Goal: Task Accomplishment & Management: Complete application form

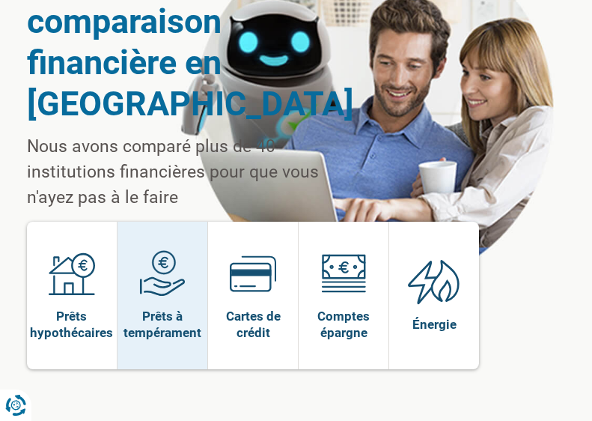
scroll to position [139, 0]
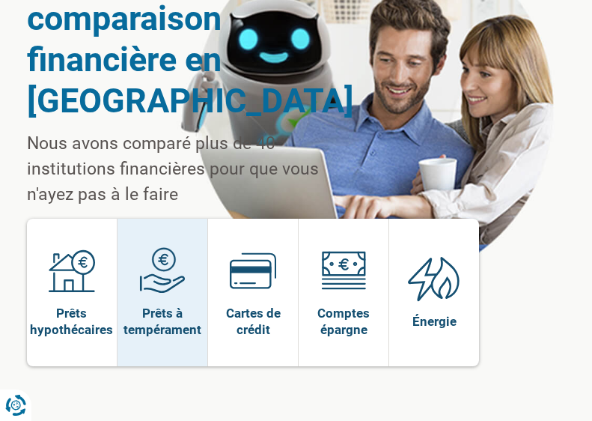
click at [170, 282] on img at bounding box center [162, 270] width 46 height 46
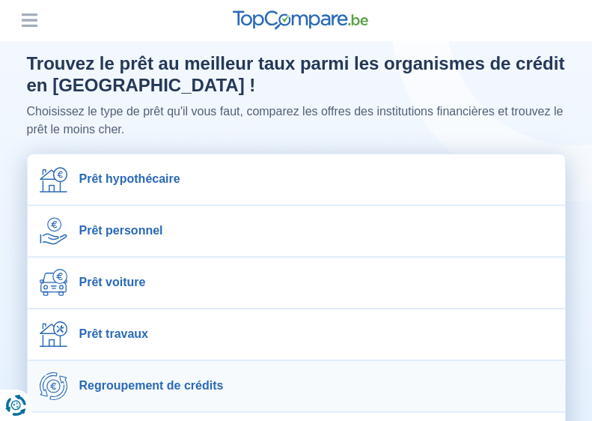
click at [193, 387] on span "Regroupement de crédits" at bounding box center [151, 385] width 144 height 14
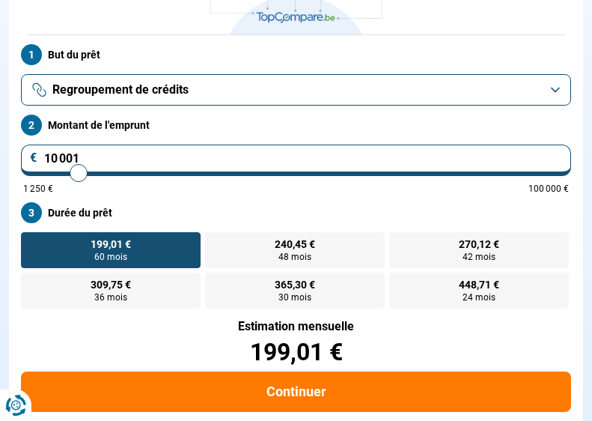
scroll to position [229, 0]
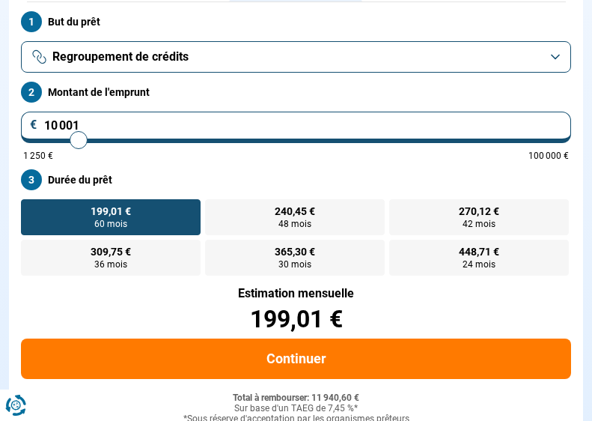
click at [520, 121] on input "10 001" at bounding box center [296, 127] width 550 height 31
type input "1 000"
type input "1250"
type input "100"
type input "1250"
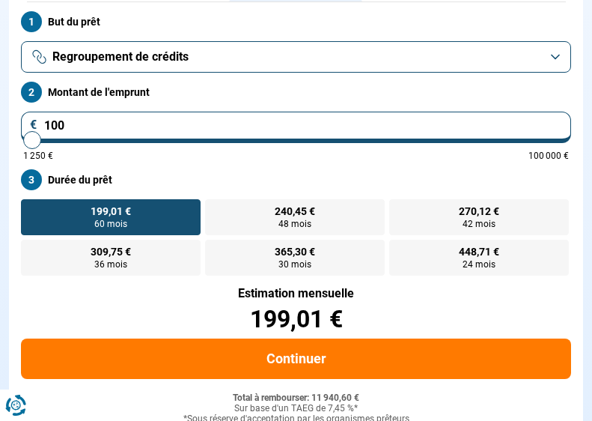
type input "10"
type input "1250"
type input "1"
type input "1250"
type input "0"
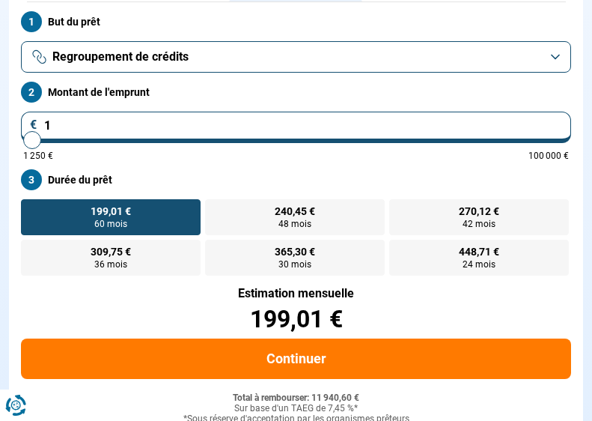
type input "1250"
type input "1 250"
type input "1250"
radio input "true"
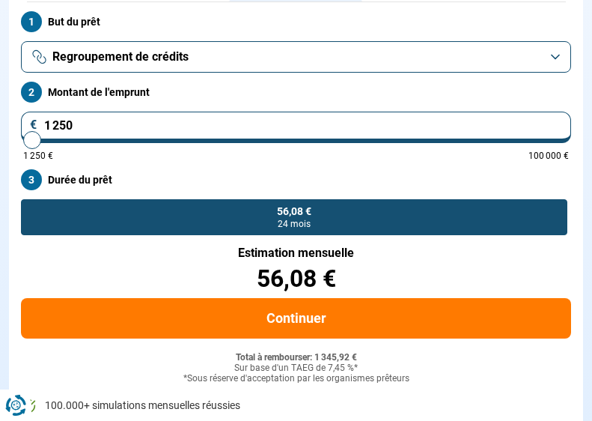
scroll to position [189, 0]
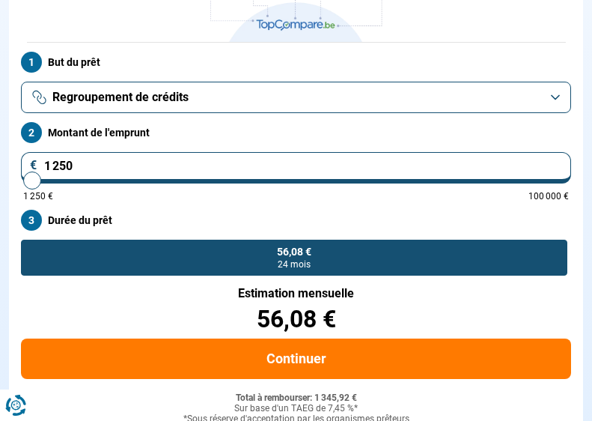
type input "125"
type input "1250"
type input "12"
type input "1250"
type input "1"
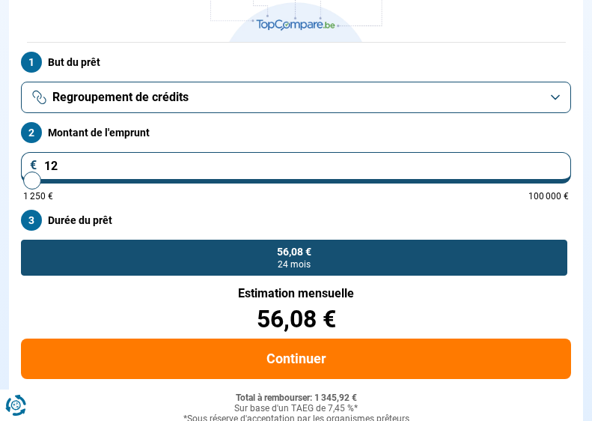
type input "1250"
type input "0"
type input "1250"
type input "1 250"
type input "1250"
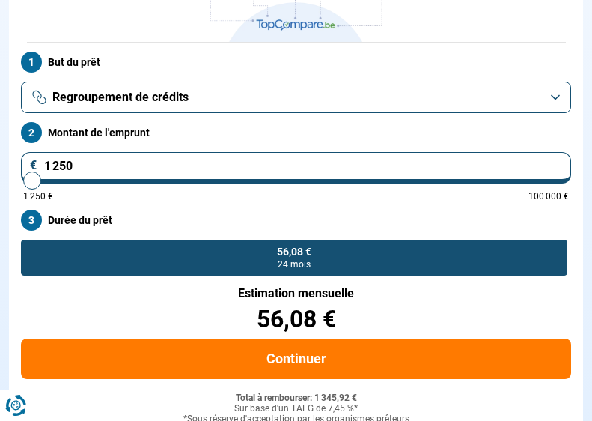
type input "12 502"
type input "12500"
type input "125 025"
type input "100000"
type input "12 502"
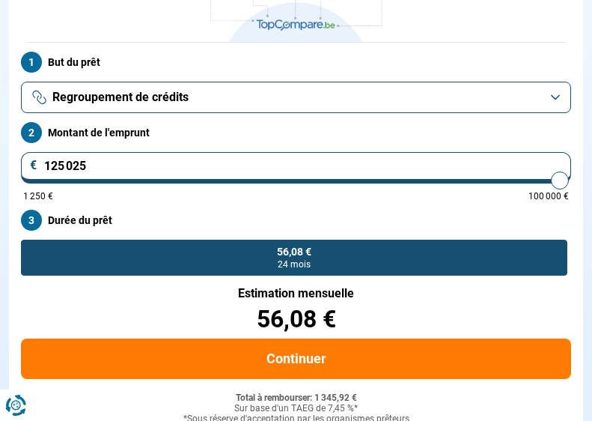
type input "12500"
type input "1 250"
type input "1250"
type input "125"
type input "1250"
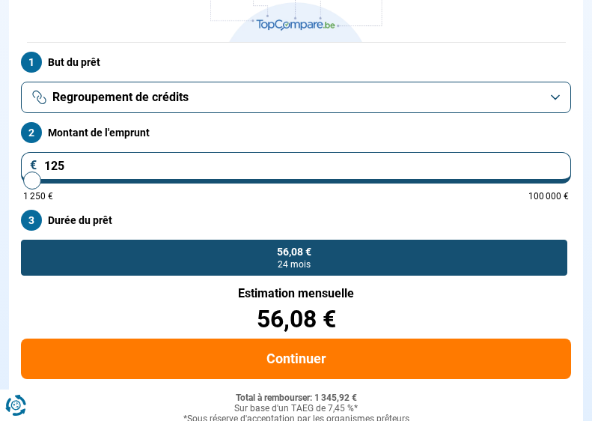
type input "12"
type input "1250"
type input "1"
type input "1250"
type input "0"
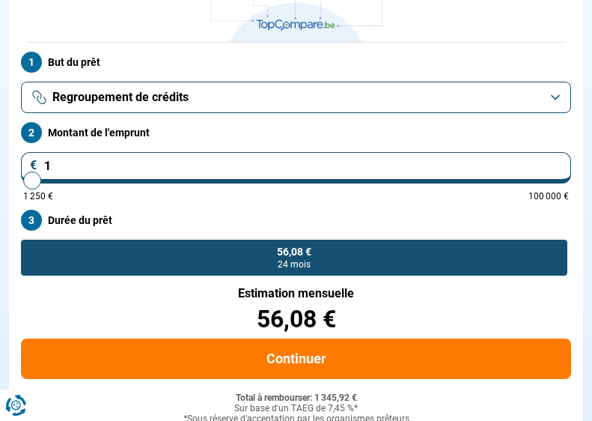
type input "1250"
type input "1 250"
type input "1250"
type input "125"
type input "1250"
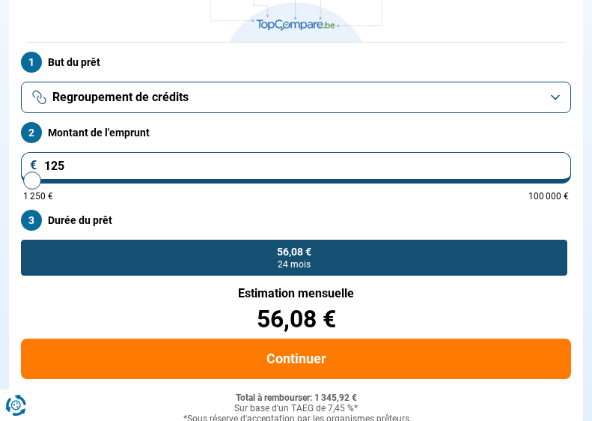
type input "12"
type input "1250"
type input "1"
type input "1250"
type input "0"
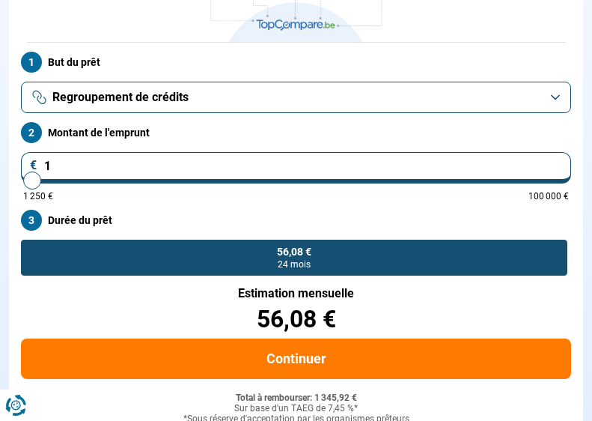
type input "1250"
type input "1 250"
type input "1250"
type input "125"
type input "1250"
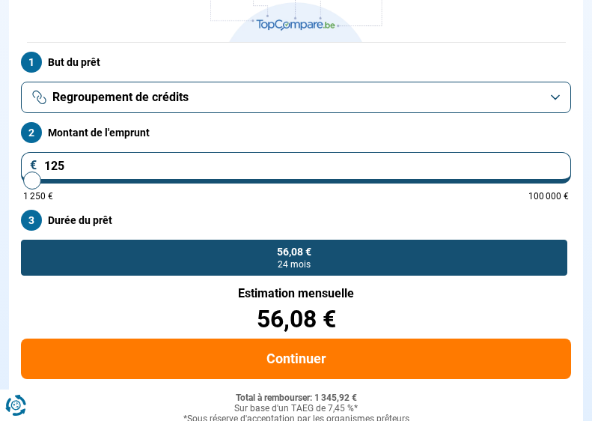
type input "1 250"
type input "1250"
type input "1 750"
type input "1750"
type input "2 000"
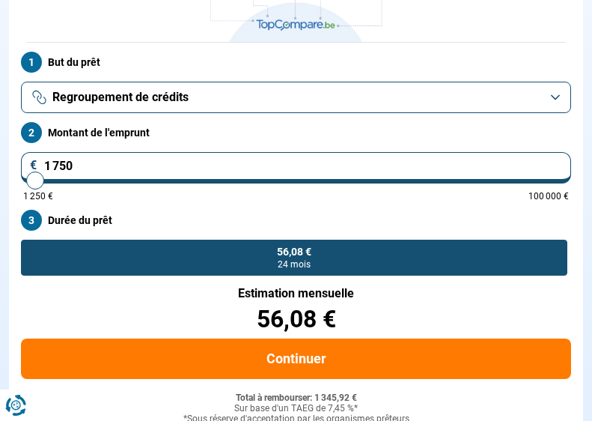
type input "2000"
type input "2 250"
type input "2250"
type input "2 750"
type input "2750"
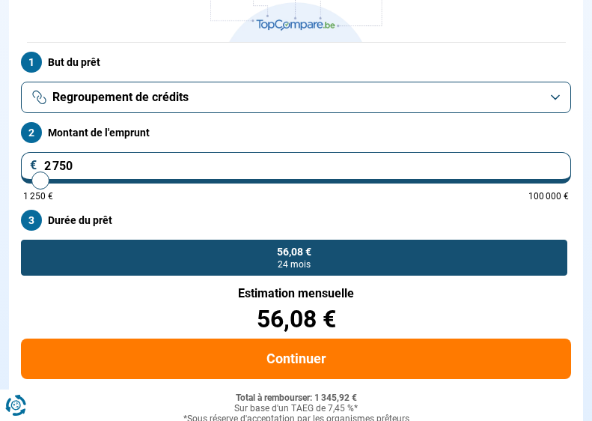
type input "3 000"
type input "3000"
type input "3 250"
type input "3250"
type input "3 500"
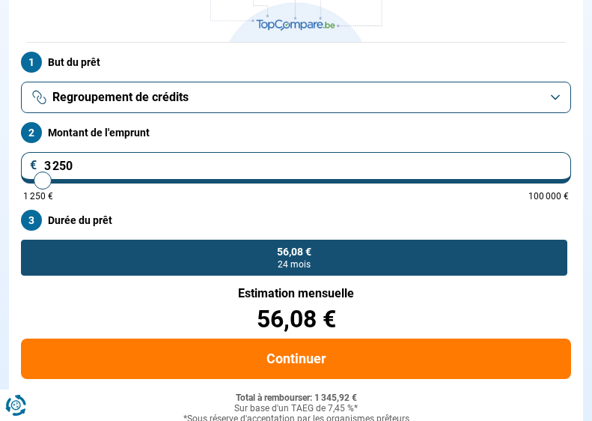
type input "3500"
type input "3 750"
type input "3750"
type input "4 250"
type input "4250"
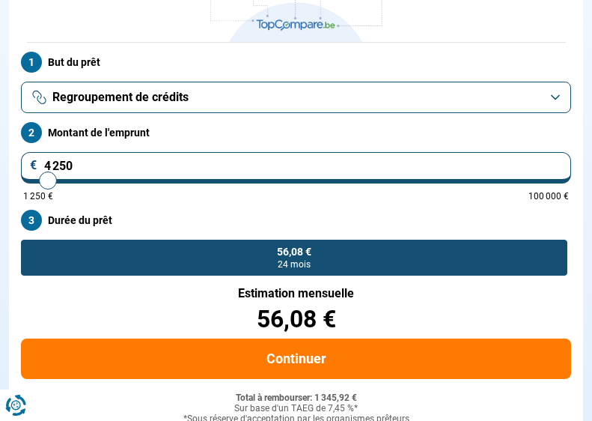
type input "4 500"
type input "4500"
type input "4 750"
type input "4750"
type input "5 000"
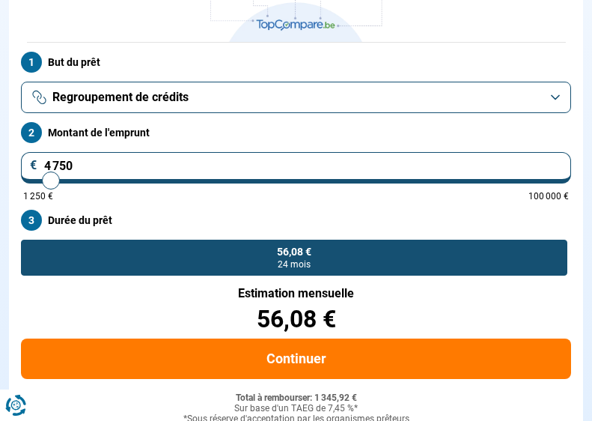
type input "5000"
type input "5 500"
type input "5500"
type input "5 750"
type input "5750"
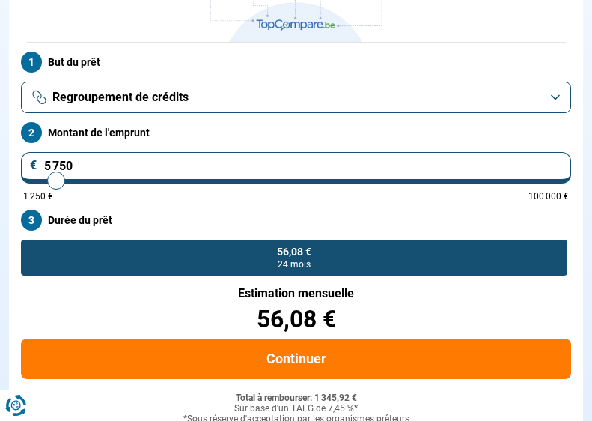
type input "6 250"
type input "6250"
type input "6 750"
type input "6750"
type input "7 000"
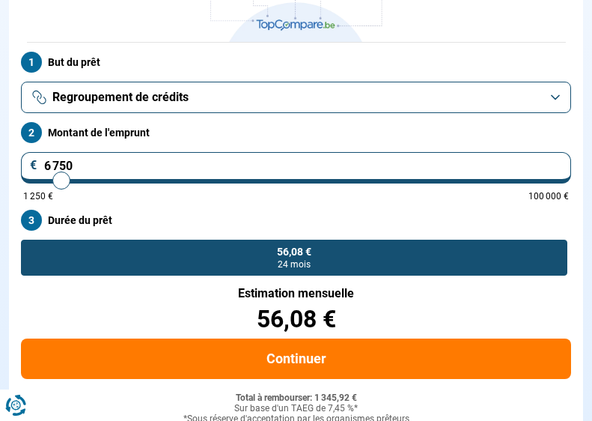
type input "7000"
type input "7 250"
type input "7250"
type input "7 750"
type input "7750"
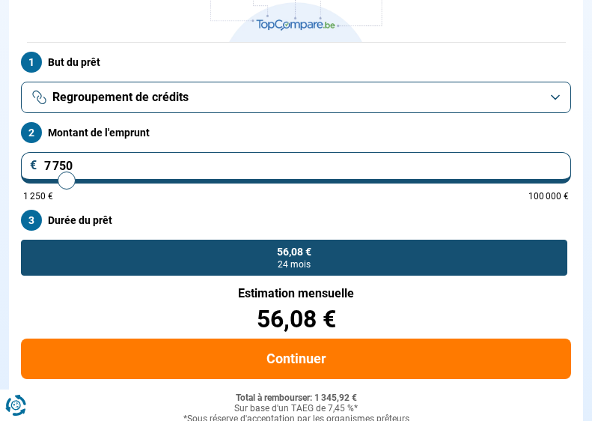
type input "8 250"
type input "8250"
type input "9 000"
type input "9000"
type input "9 500"
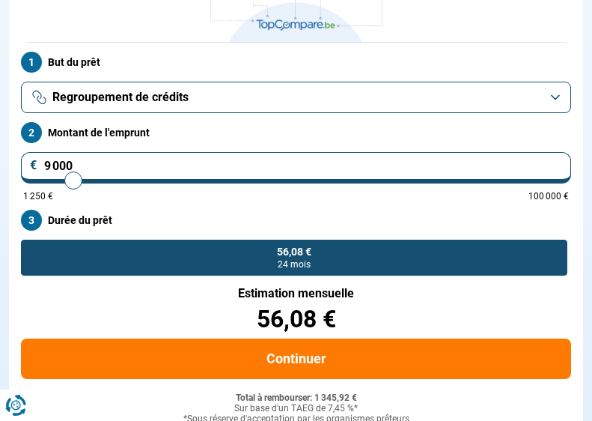
type input "9500"
type input "10 250"
type input "10250"
type input "10 750"
type input "10750"
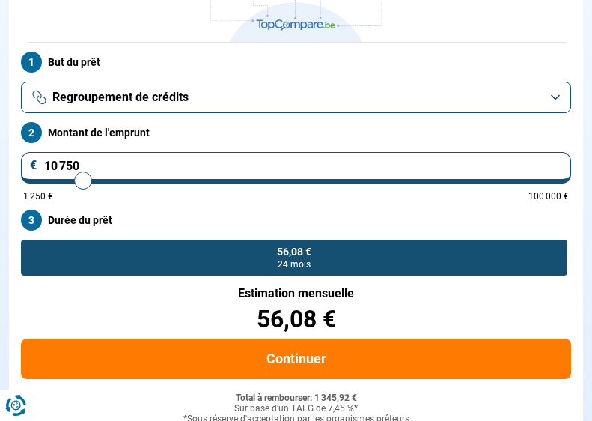
type input "11 500"
type input "11500"
type input "12 250"
type input "12250"
type input "13 250"
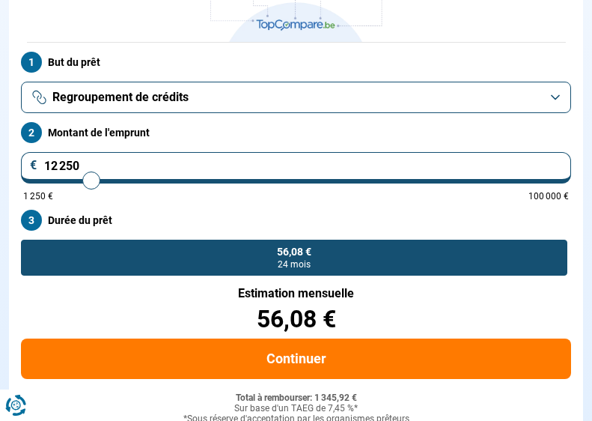
type input "13250"
type input "14 000"
type input "14000"
type input "15 000"
type input "15000"
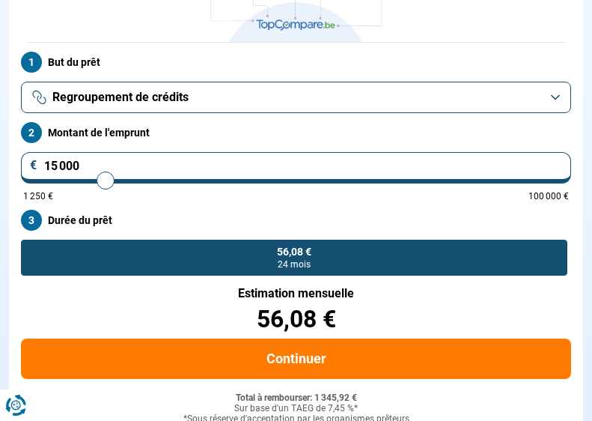
type input "16 000"
type input "16000"
type input "17 000"
type input "17000"
type input "17 500"
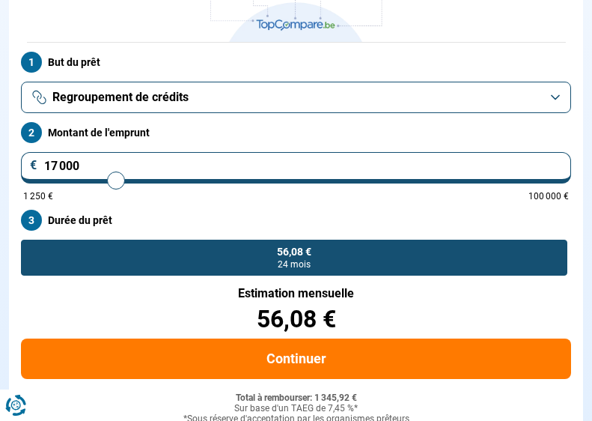
type input "17500"
type input "18 500"
type input "18500"
type input "19 000"
type input "19000"
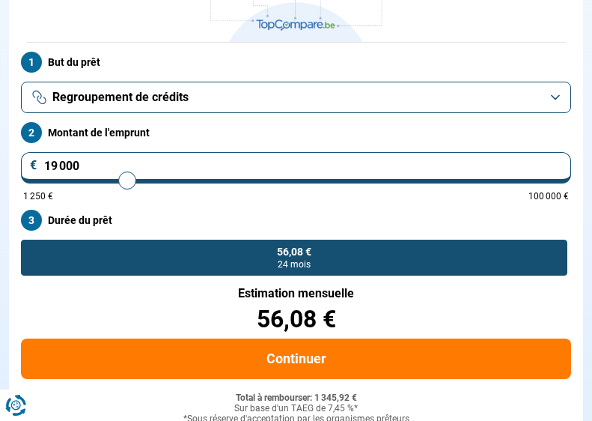
type input "19 750"
type input "19750"
type input "20 500"
type input "20500"
type input "21 250"
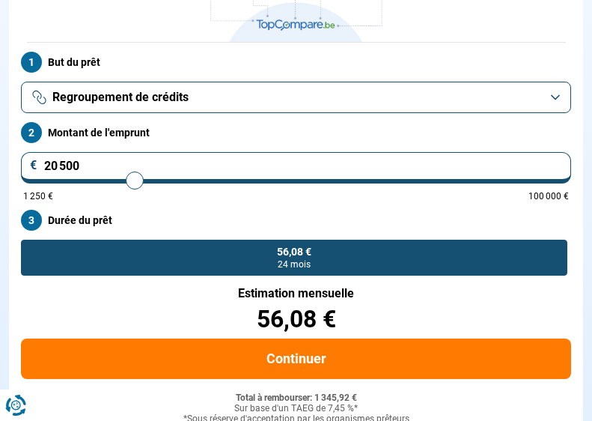
type input "21250"
type input "22 500"
type input "22500"
type input "23 250"
type input "23250"
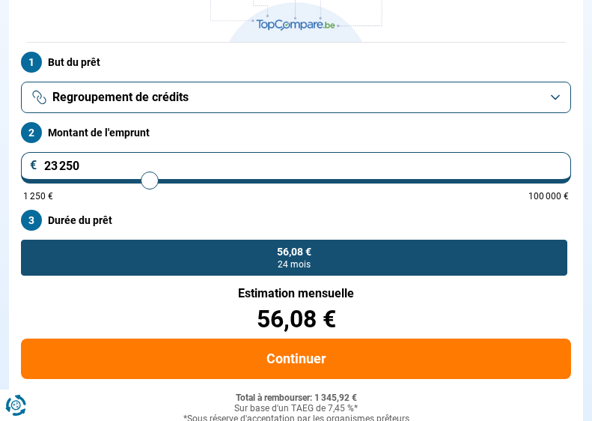
type input "24 500"
type input "24500"
type input "25 000"
type input "25000"
type input "25 750"
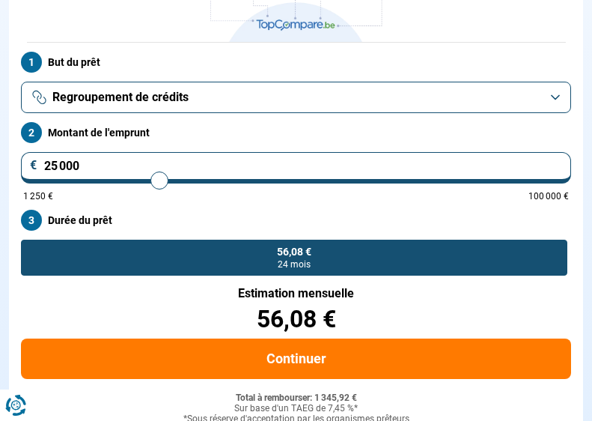
type input "25750"
type input "26 500"
type input "26500"
type input "27 500"
type input "27500"
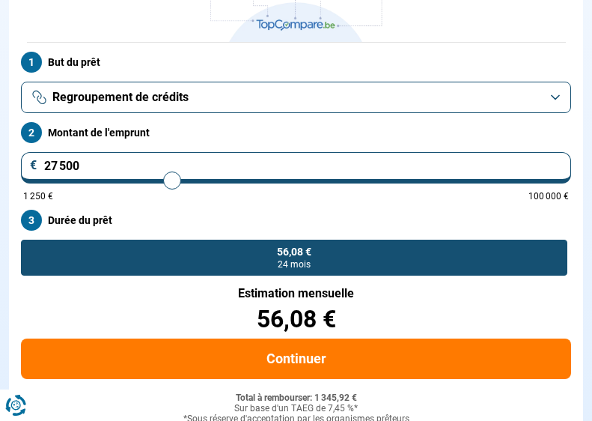
type input "28 250"
type input "28250"
type input "29 250"
type input "29250"
type input "29 750"
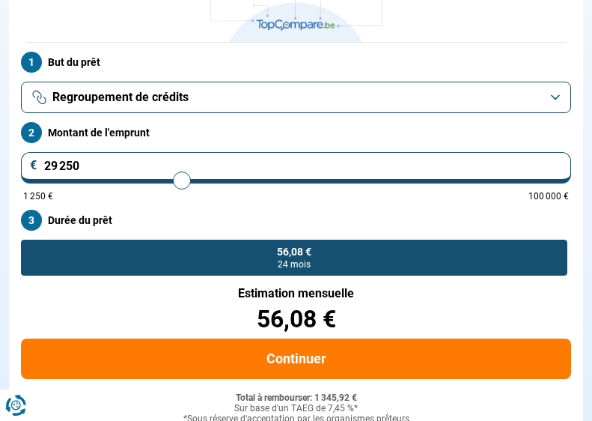
type input "29750"
type input "30 500"
type input "30500"
type input "31 250"
type input "31250"
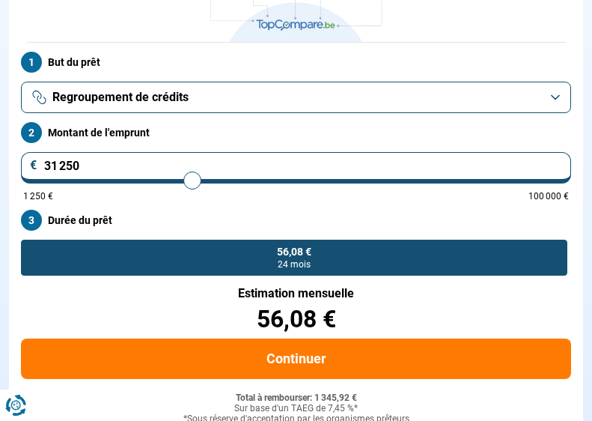
type input "32 000"
type input "32000"
type input "33 000"
type input "33000"
type input "33 750"
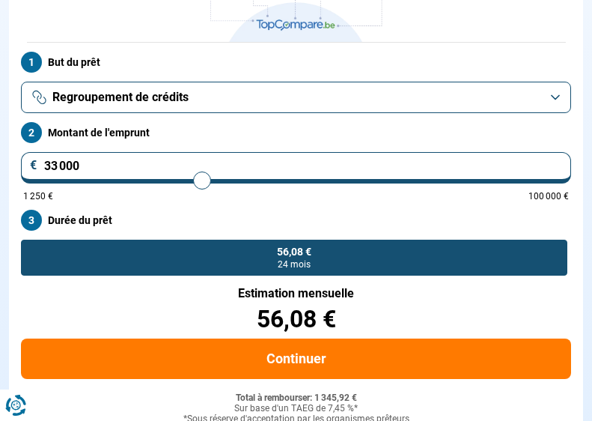
type input "33750"
type input "34 500"
type input "34500"
type input "35 000"
type input "35000"
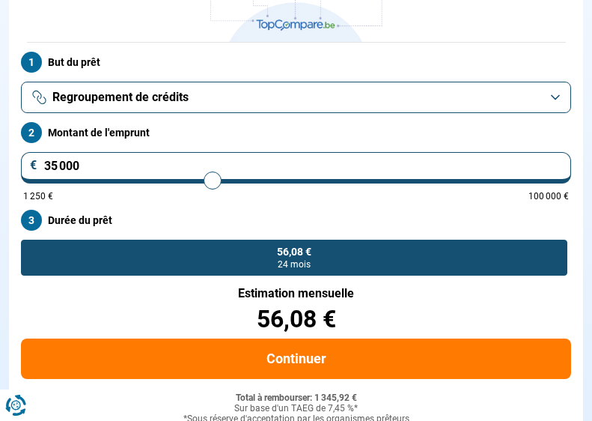
type input "35 500"
type input "35500"
type input "36 250"
type input "36250"
type input "36 500"
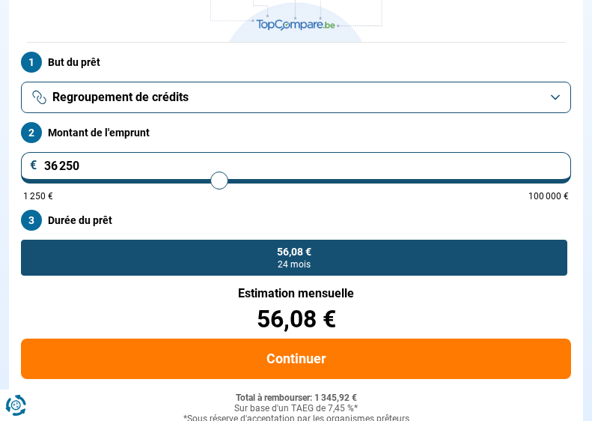
type input "36500"
type input "36 250"
type input "36250"
type input "36 000"
type input "36000"
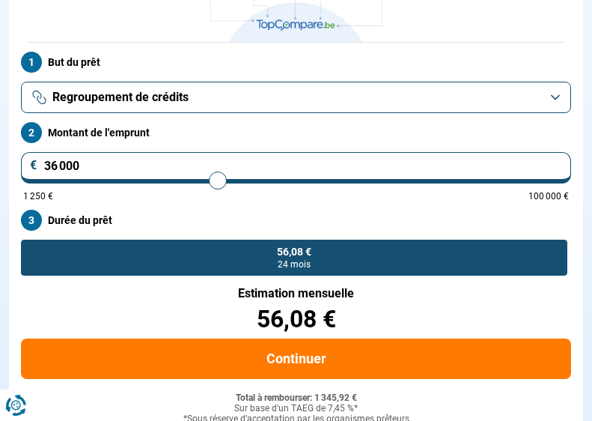
type input "35 750"
type input "35750"
type input "35 500"
type input "35500"
type input "35 000"
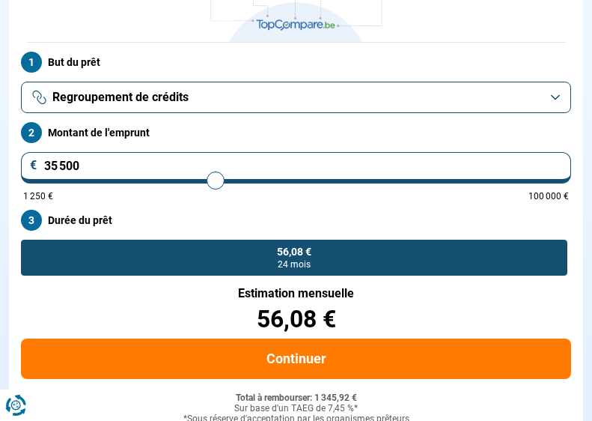
type input "35000"
type input "33 750"
type input "33750"
type input "33 000"
type input "33000"
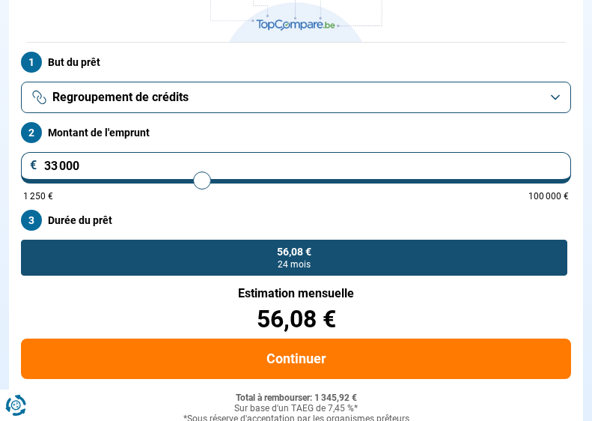
type input "32 500"
type input "32500"
type input "32 250"
type input "32250"
type input "32 000"
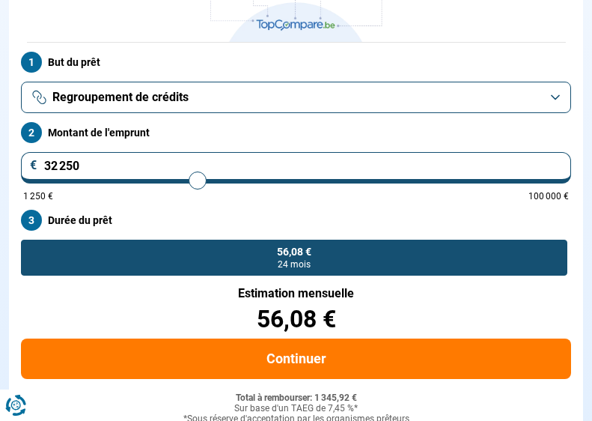
type input "32000"
type input "31 750"
type input "31750"
type input "31 250"
type input "31250"
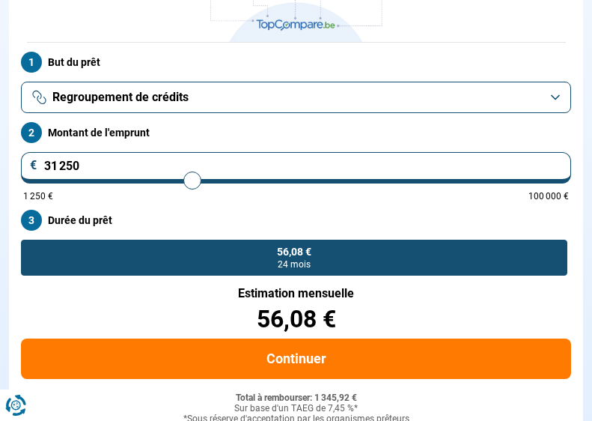
type input "30 750"
type input "30750"
type input "30 500"
type input "30500"
type input "30 250"
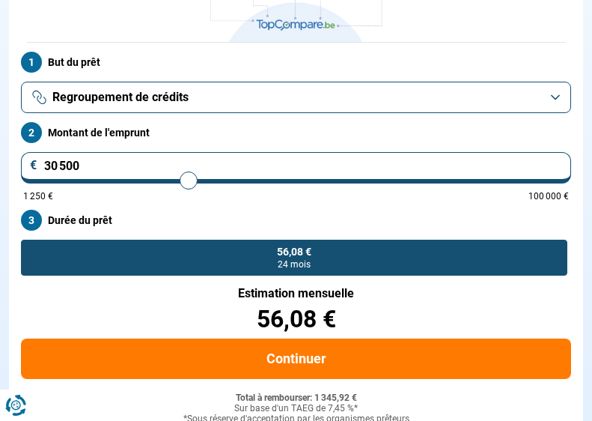
type input "30250"
type input "30 000"
drag, startPoint x: 34, startPoint y: 177, endPoint x: 159, endPoint y: 180, distance: 124.3
click at [159, 180] on input "range" at bounding box center [296, 180] width 546 height 3
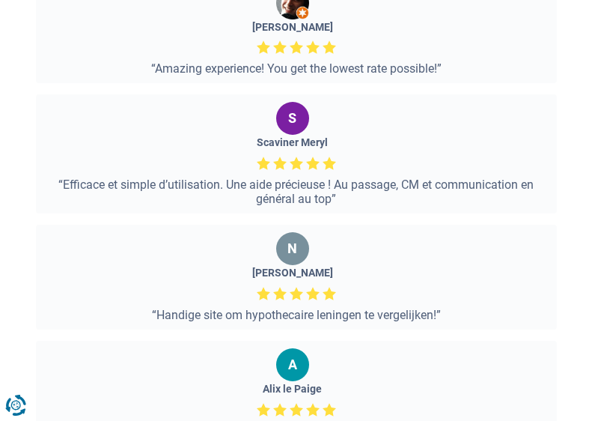
scroll to position [2888, 0]
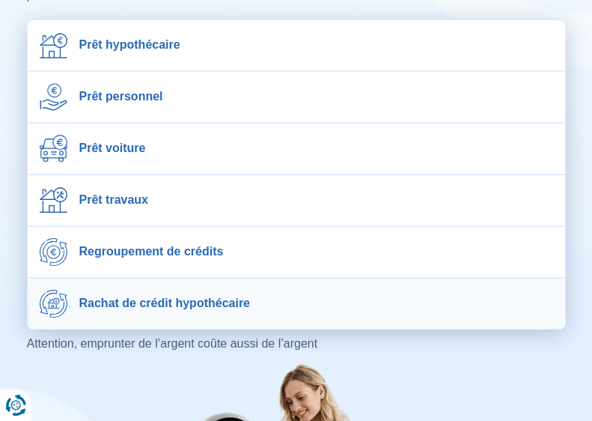
scroll to position [144, 0]
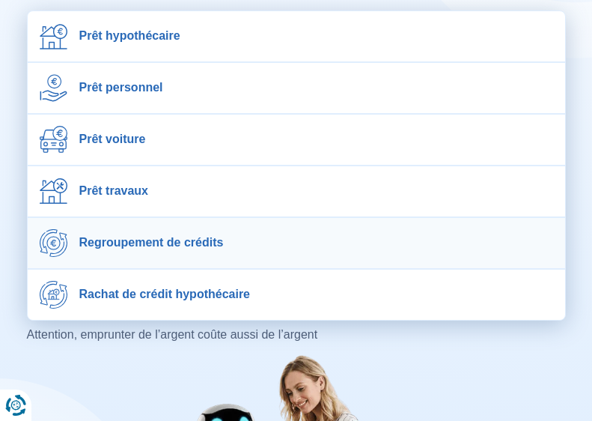
click at [160, 242] on span "Regroupement de crédits" at bounding box center [151, 242] width 144 height 14
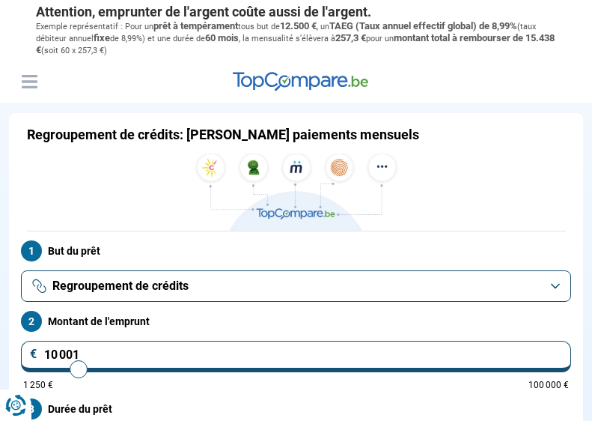
scroll to position [229, 0]
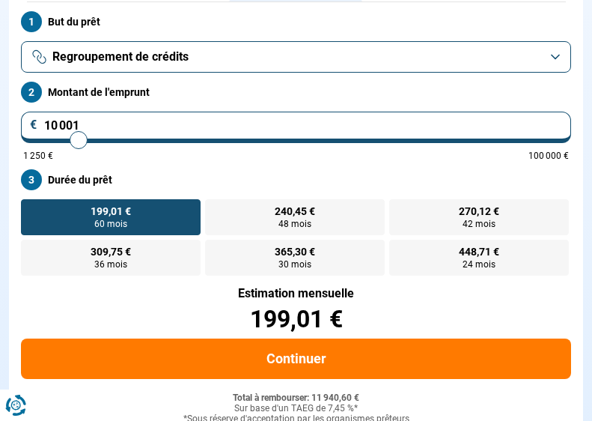
type input "10 750"
type input "10750"
type input "11 000"
type input "11000"
type input "11 500"
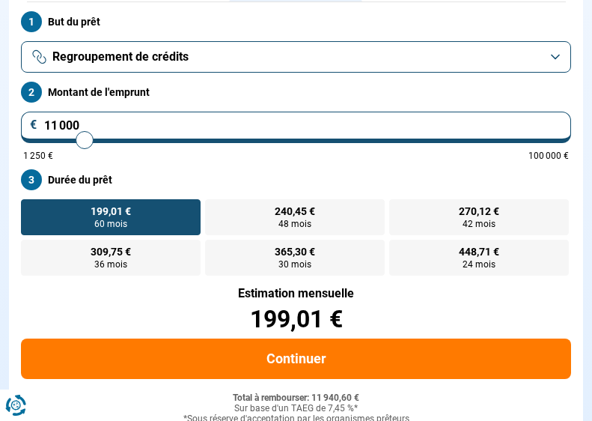
type input "11500"
type input "12 000"
type input "12000"
type input "12 250"
type input "12250"
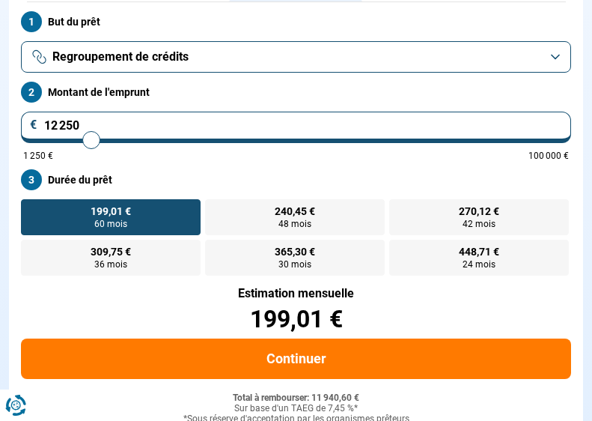
type input "12 500"
type input "12500"
type input "12 750"
type input "12750"
type input "13 500"
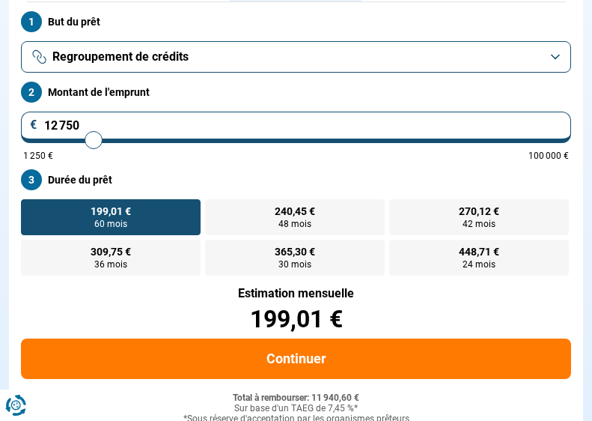
type input "13500"
type input "14 000"
type input "14000"
type input "15 000"
type input "15000"
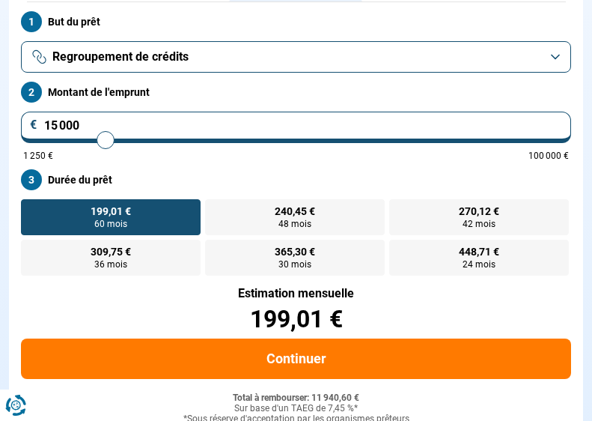
type input "15 250"
type input "15250"
type input "15 500"
type input "15500"
type input "15 750"
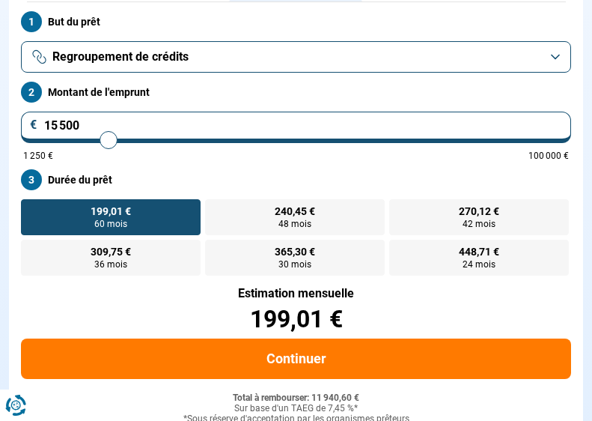
type input "15750"
type input "16 000"
type input "16000"
type input "16 250"
type input "16250"
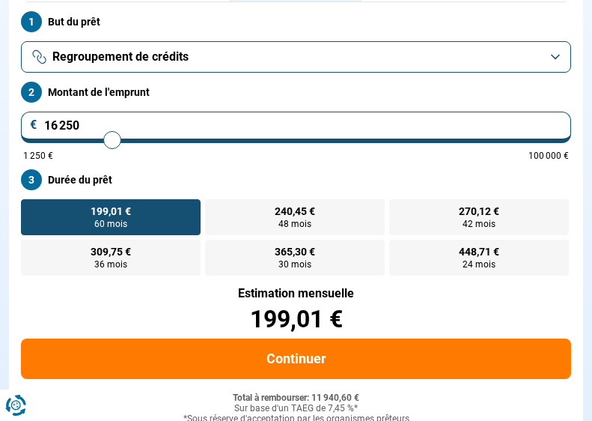
type input "16 500"
type input "16500"
type input "16 750"
type input "16750"
type input "17 750"
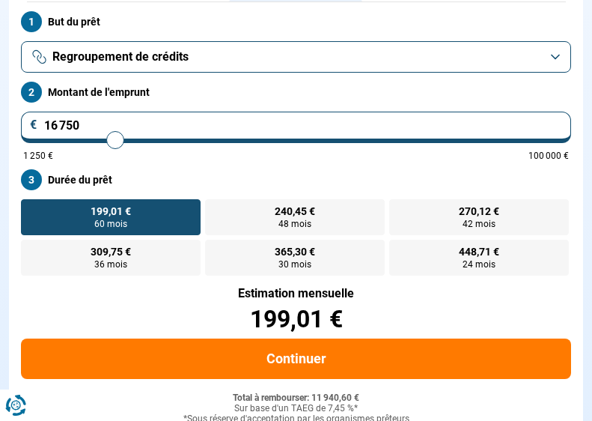
type input "17750"
type input "18 500"
type input "18500"
type input "19 500"
type input "19500"
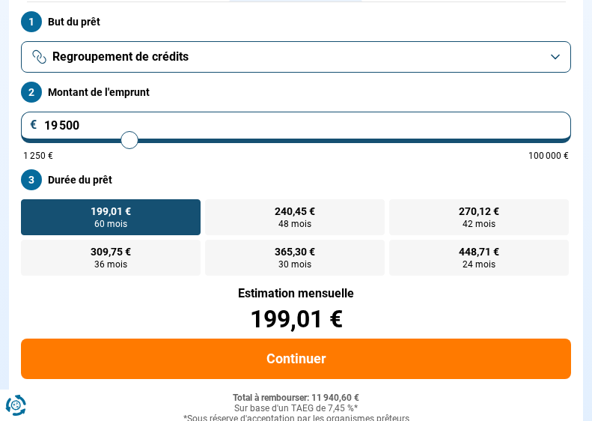
type input "20 250"
type input "20250"
type input "20 500"
type input "20500"
type input "20 750"
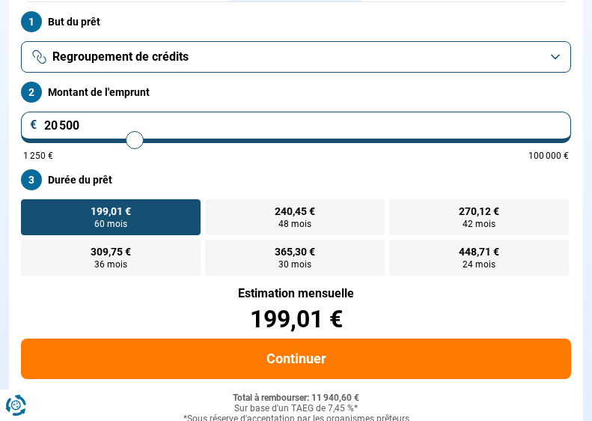
type input "20750"
type input "21 000"
type input "21000"
type input "21 250"
type input "21250"
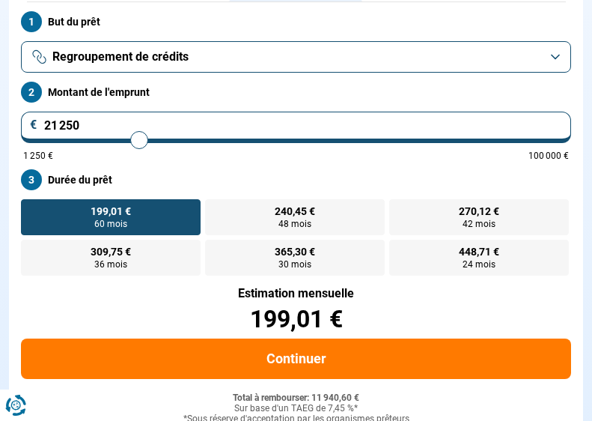
type input "22 000"
type input "22000"
type input "22 750"
type input "22750"
type input "23 250"
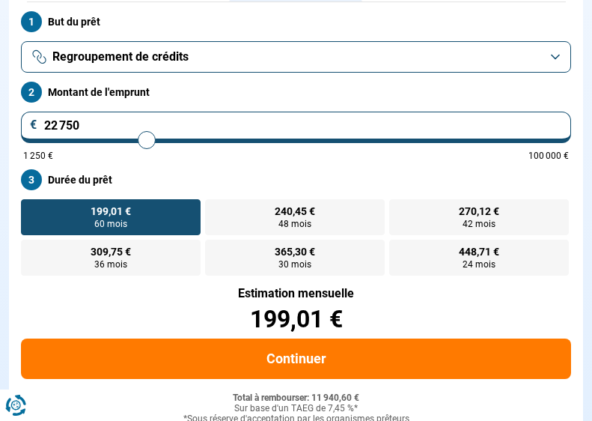
type input "23250"
type input "24 000"
type input "24000"
type input "24 750"
type input "24750"
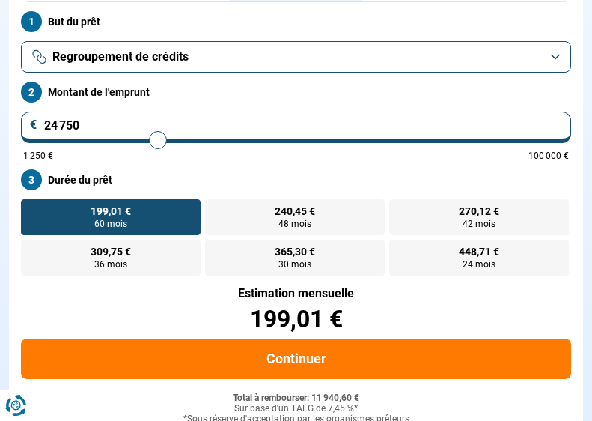
type input "25 500"
type input "25500"
type input "25 750"
type input "25750"
type input "26 000"
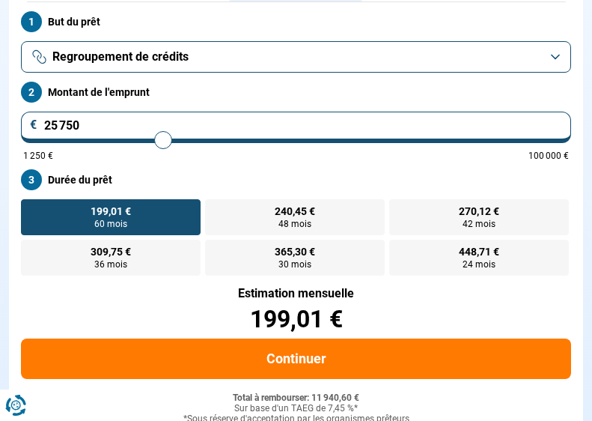
type input "26000"
type input "26 250"
type input "26250"
type input "26 750"
type input "26750"
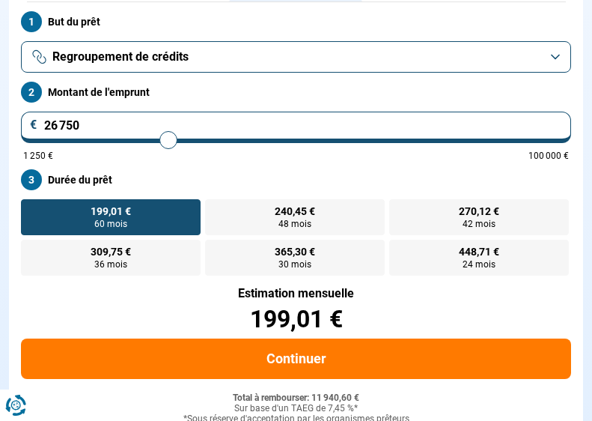
type input "27 250"
type input "27250"
type input "27 500"
type input "27500"
type input "28 250"
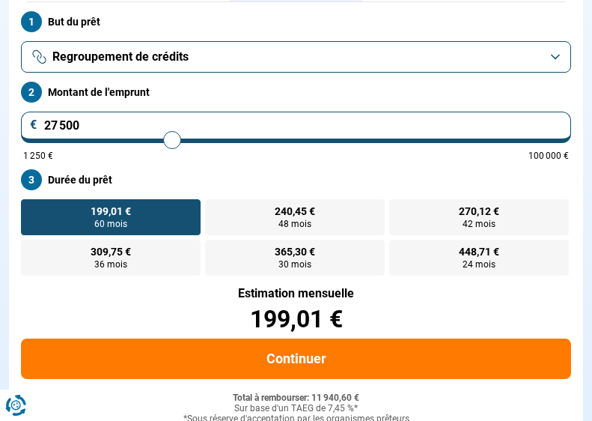
type input "28250"
type input "28 500"
type input "28500"
type input "28 250"
type input "28250"
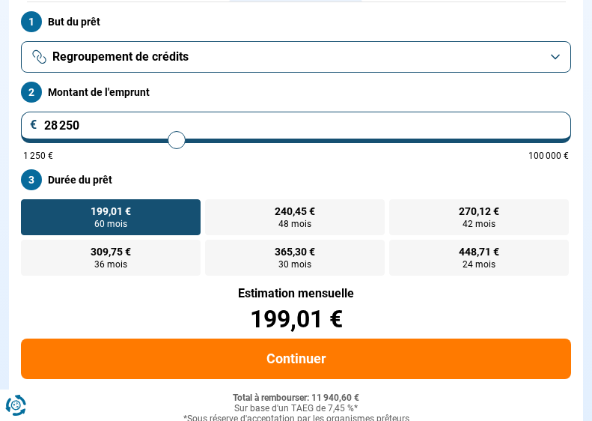
type input "27 500"
type input "27500"
type input "26 750"
type input "26750"
type input "25 750"
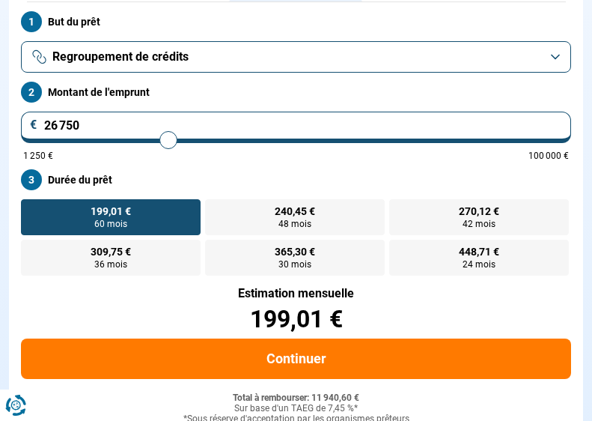
type input "25750"
type input "25 250"
type input "25250"
type input "25 000"
type input "25000"
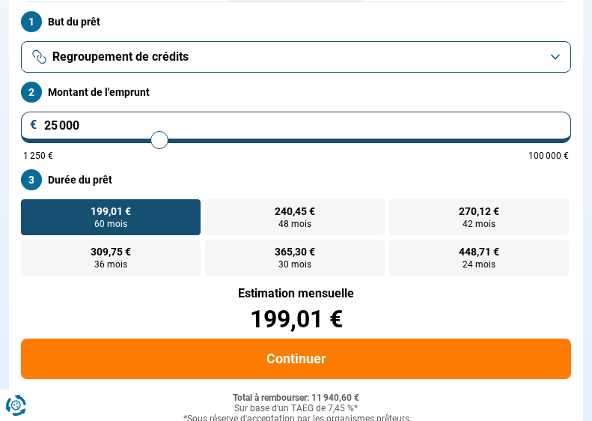
type input "24 750"
type input "24750"
type input "24 500"
type input "24500"
type input "24 250"
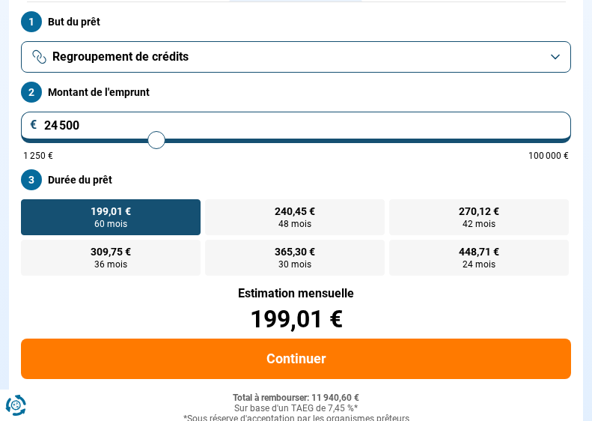
type input "24250"
type input "24 000"
type input "24000"
type input "23 750"
type input "23750"
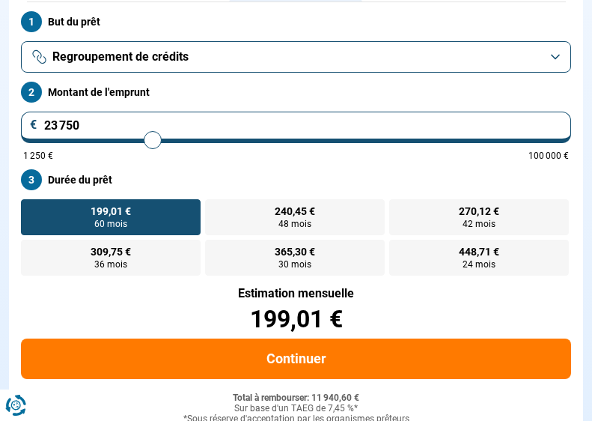
type input "24 000"
type input "24000"
type input "24 250"
type input "24250"
type input "24 500"
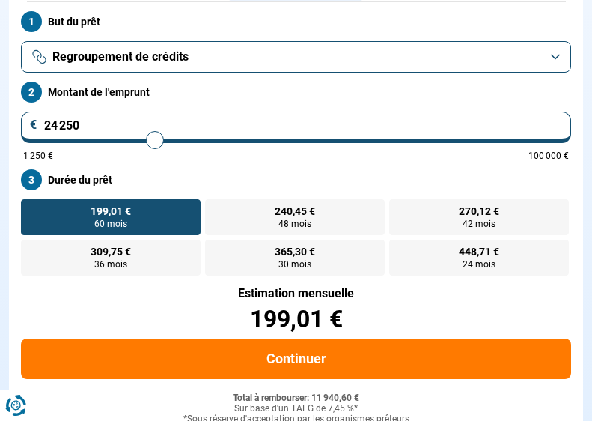
type input "24500"
type input "24 750"
type input "24750"
type input "25 000"
drag, startPoint x: 83, startPoint y: 135, endPoint x: 159, endPoint y: 139, distance: 76.5
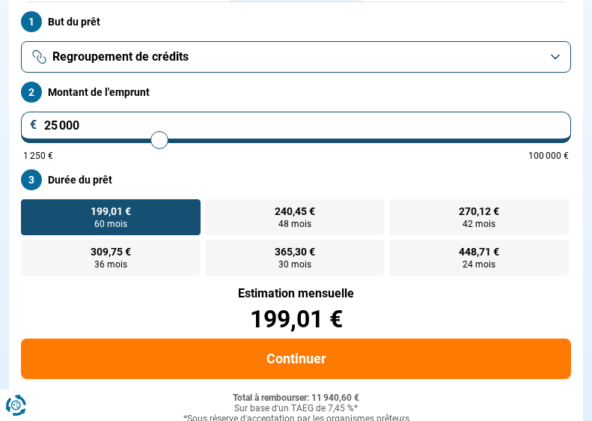
type input "25000"
click at [159, 139] on input "range" at bounding box center [296, 140] width 546 height 3
radio input "false"
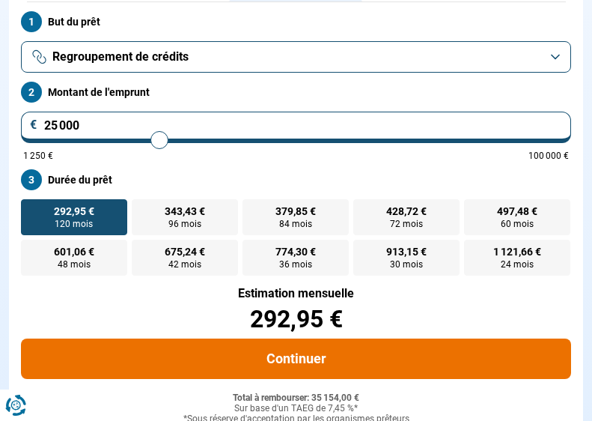
click at [290, 359] on button "Continuer" at bounding box center [296, 358] width 550 height 40
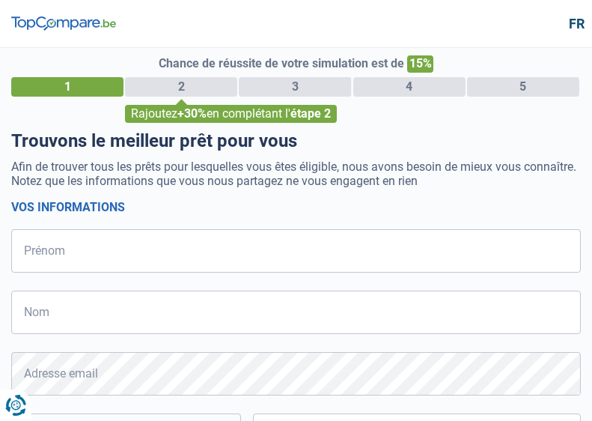
select select "32"
